Goal: Information Seeking & Learning: Learn about a topic

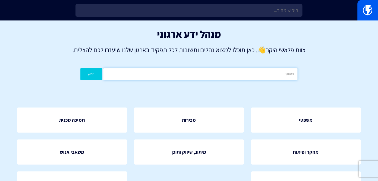
click at [263, 69] on input "text" at bounding box center [200, 74] width 194 height 12
type input "פופאפ"
click at [86, 77] on button "חפש" at bounding box center [91, 74] width 22 height 12
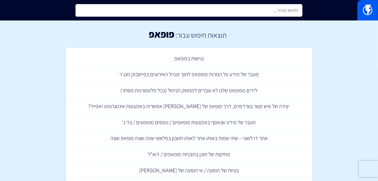
click at [250, 14] on input "text" at bounding box center [189, 10] width 227 height 13
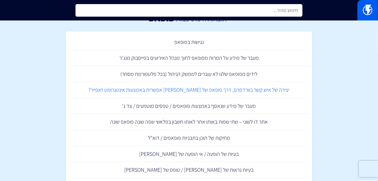
scroll to position [25, 0]
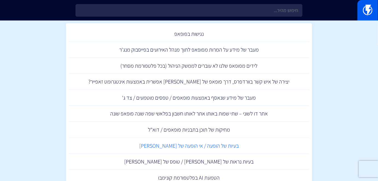
click at [196, 151] on link "בעיות של הופעה / אי הופעה של פופאפ" at bounding box center [189, 146] width 241 height 16
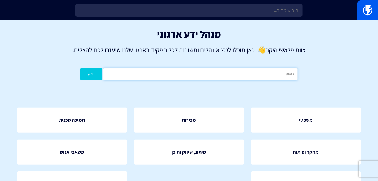
click at [225, 78] on input "text" at bounding box center [200, 74] width 194 height 12
click at [77, 72] on div "מנהל ידע ארגוני צוות פלאשי היקר 👋 , כאן תוכלו למצוא נהלים ותשובות לכל תפקיד באר…" at bounding box center [189, 56] width 378 height 71
click at [80, 73] on div "מנהל ידע ארגוני צוות פלאשי היקר 👋 , כאן תוכלו למצוא נהלים ותשובות לכל תפקיד באר…" at bounding box center [189, 56] width 378 height 71
click at [235, 74] on input "פופאפ" at bounding box center [200, 74] width 194 height 12
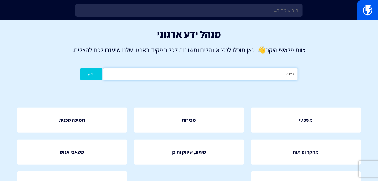
type input "הצגה"
click at [80, 68] on button "חפש" at bounding box center [91, 74] width 22 height 12
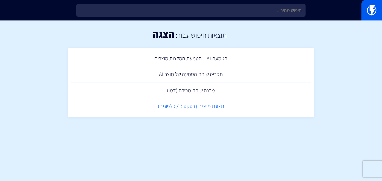
click at [212, 108] on link "תצוגת מיילים (דסקטופ / טלפונים)" at bounding box center [191, 107] width 241 height 16
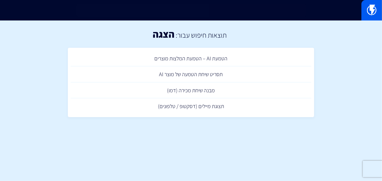
click at [274, 12] on input "text" at bounding box center [190, 10] width 229 height 13
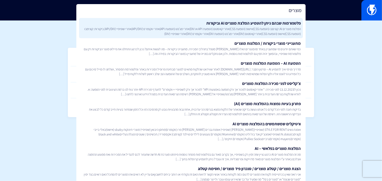
type input "מוצרים"
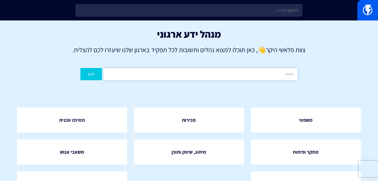
click at [184, 80] on input "text" at bounding box center [200, 74] width 194 height 12
type input "קטלוג"
click at [80, 68] on button "חפש" at bounding box center [91, 74] width 22 height 12
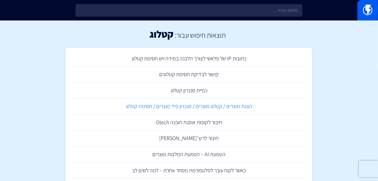
click at [241, 106] on link "הצגת מוצרים / קטלוג מוצרים / סנכרון פיד מוצרים / חסימת קטלוג" at bounding box center [189, 107] width 241 height 16
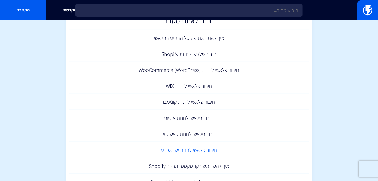
scroll to position [74, 0]
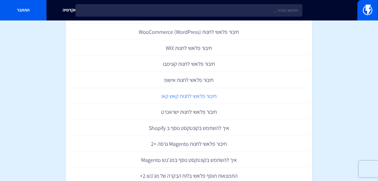
click at [205, 98] on link "חיבור פלאשי לחנות קאש קאו" at bounding box center [189, 96] width 241 height 16
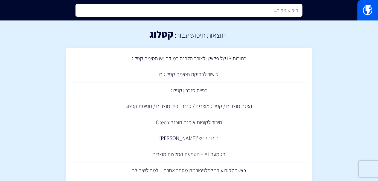
click at [238, 11] on input "text" at bounding box center [189, 10] width 227 height 13
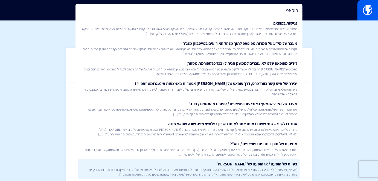
type input "פופאפ"
click at [254, 175] on span "[PERSON_NAME] לא מופיע כלל לוודא שהפופאפ פעיללוודא שהכל ההגדרות תקינות: סומן לפ…" at bounding box center [188, 172] width 217 height 9
